Goal: Task Accomplishment & Management: Use online tool/utility

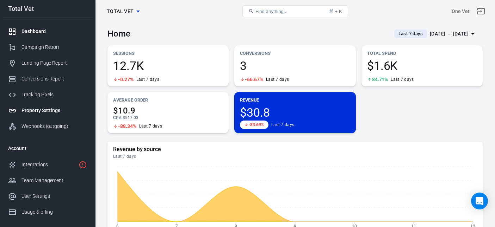
click at [42, 112] on div "Property Settings" at bounding box center [53, 110] width 65 height 7
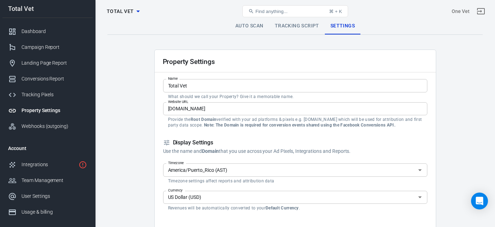
click at [296, 20] on div "Property Settings Total Vet Find anything... ⌘ + K One Vet" at bounding box center [294, 11] width 399 height 23
click at [294, 25] on link "Tracking Script" at bounding box center [297, 26] width 56 height 17
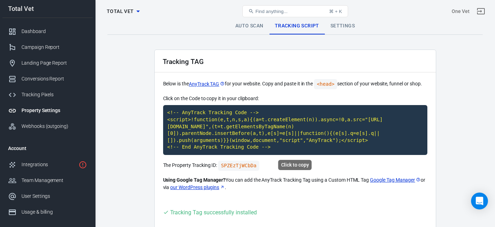
click at [196, 125] on code "<!-- AnyTrack Tracking Code --> <script>!function(e,t,n,s,a){(a=t.createElement…" at bounding box center [295, 130] width 264 height 50
